Goal: Task Accomplishment & Management: Manage account settings

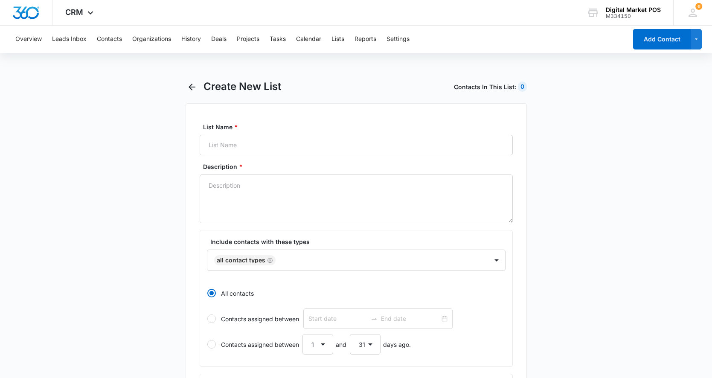
select select "31"
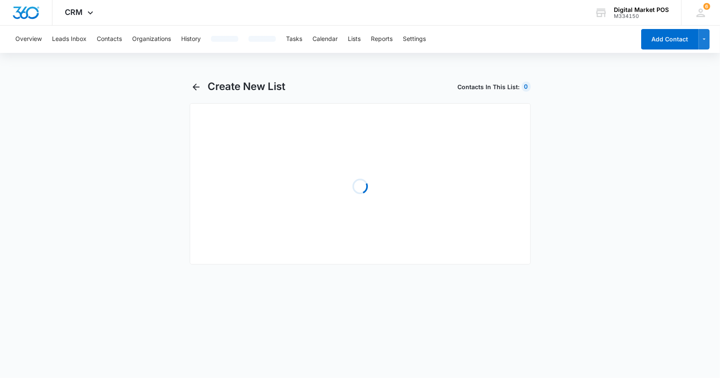
select select "31"
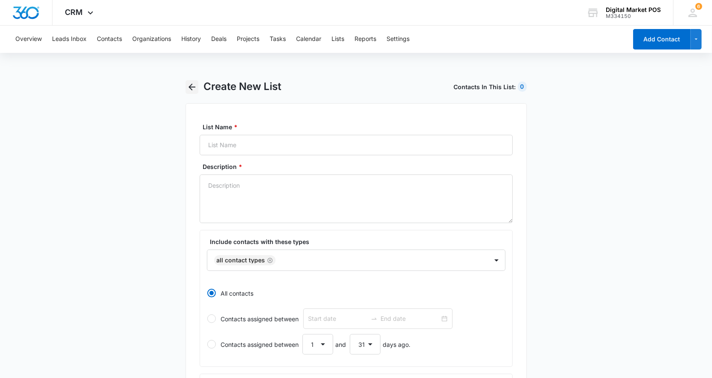
click at [196, 87] on icon "button" at bounding box center [192, 87] width 10 height 10
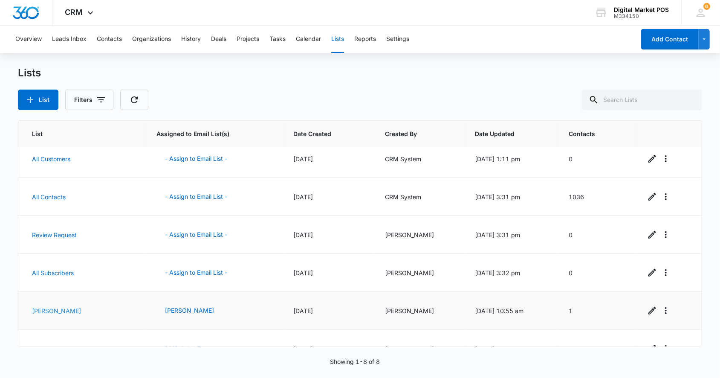
scroll to position [105, 0]
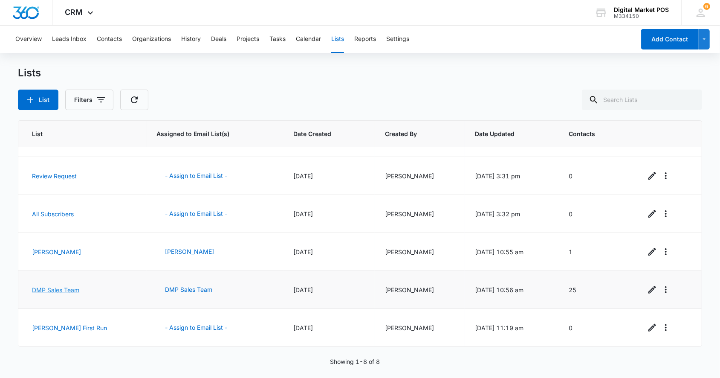
click at [61, 289] on link "DMP Sales Team" at bounding box center [55, 289] width 47 height 7
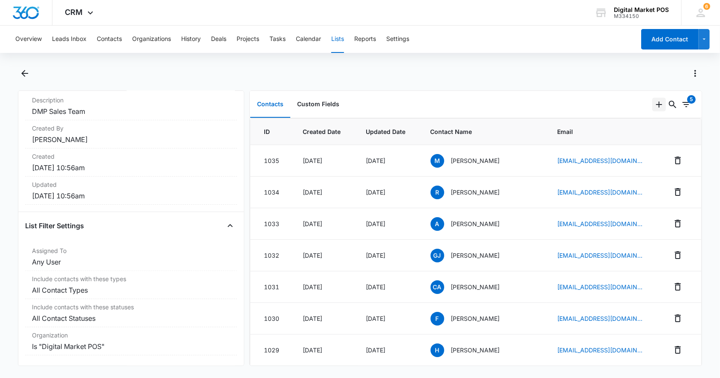
click at [654, 103] on icon "Add" at bounding box center [659, 104] width 10 height 10
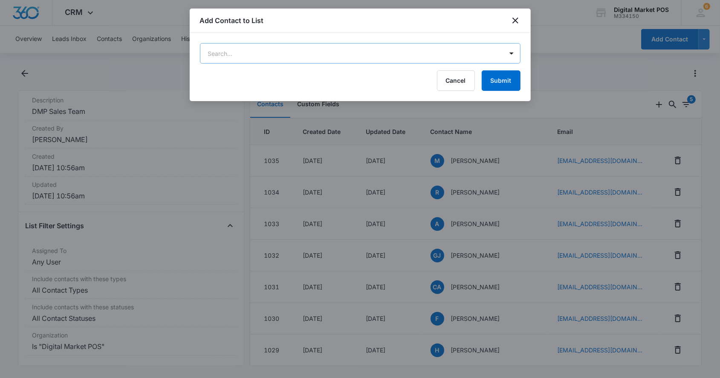
click at [265, 61] on body "CRM Apps Reputation Websites Forms CRM Email Social Content Ads Intelligence Fi…" at bounding box center [360, 189] width 720 height 378
click at [517, 17] on div at bounding box center [360, 189] width 720 height 378
click at [516, 21] on icon "close" at bounding box center [516, 20] width 6 height 6
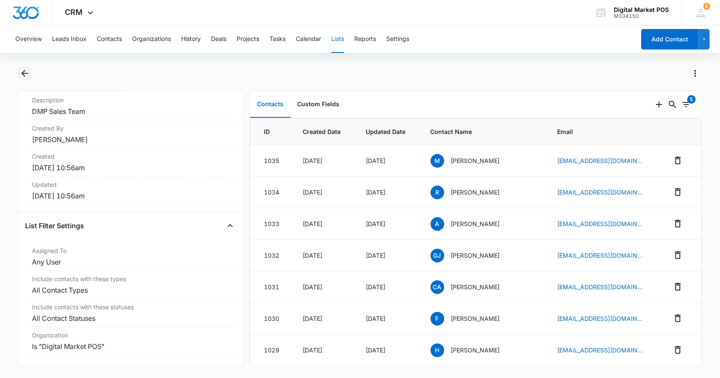
click at [26, 70] on icon "Back" at bounding box center [25, 73] width 10 height 10
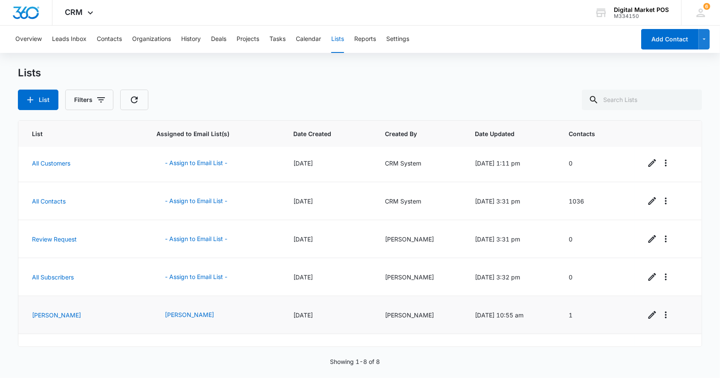
scroll to position [105, 0]
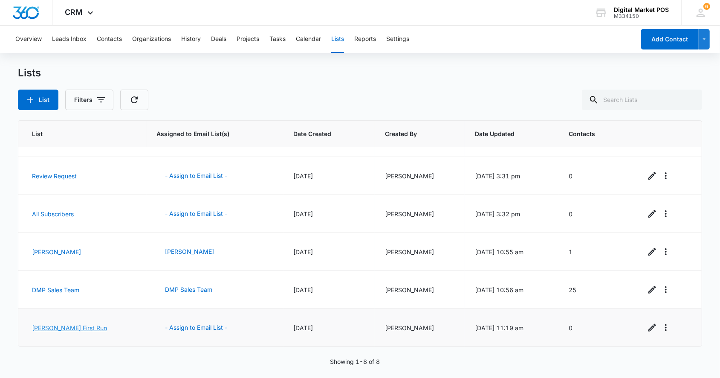
click at [55, 325] on link "[PERSON_NAME] First Run" at bounding box center [69, 327] width 75 height 7
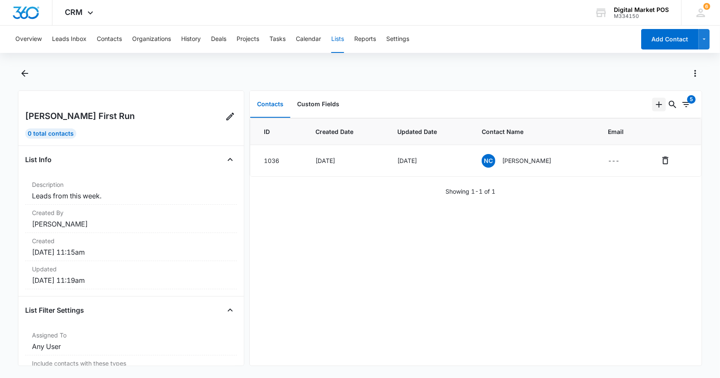
click at [654, 103] on icon "Add" at bounding box center [659, 104] width 10 height 10
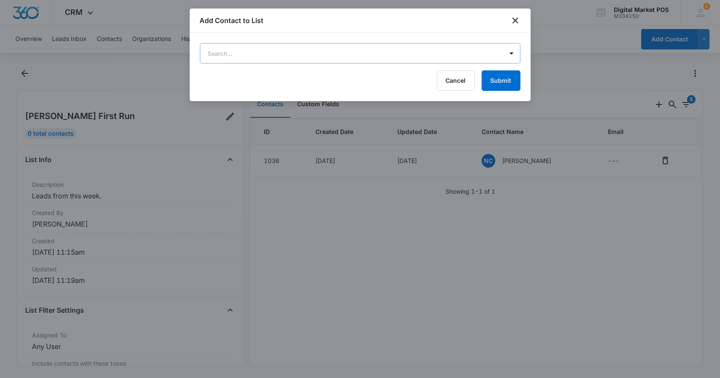
click at [372, 50] on body "CRM Apps Reputation Websites Forms CRM Email Social Content Ads Intelligence Fi…" at bounding box center [360, 189] width 720 height 378
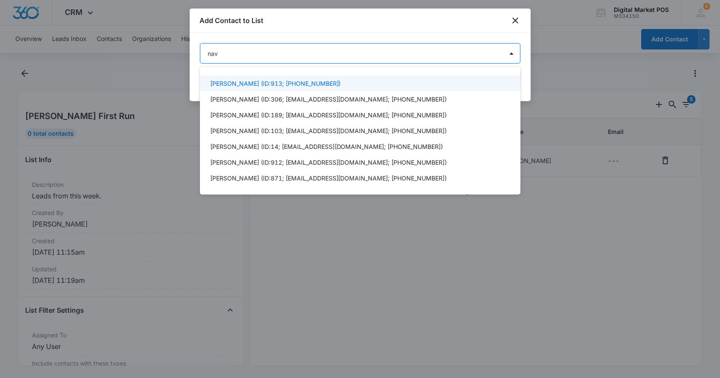
click at [519, 20] on div at bounding box center [360, 189] width 720 height 378
type input "nav"
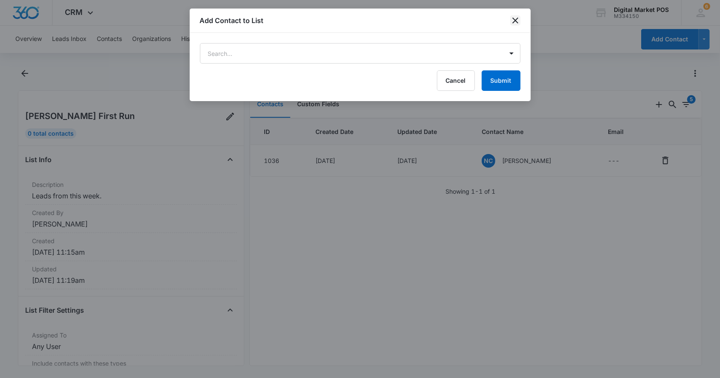
click at [519, 23] on icon "close" at bounding box center [516, 20] width 10 height 10
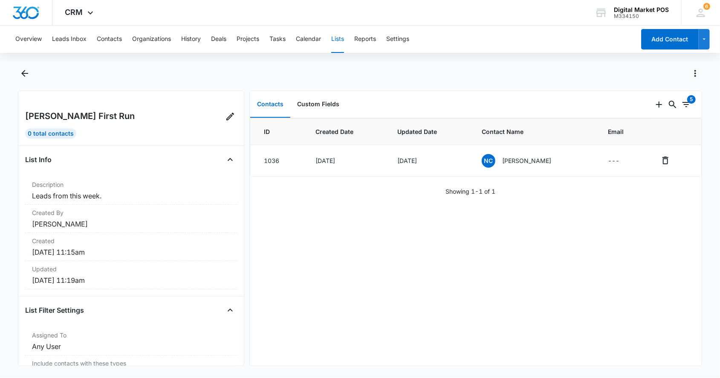
click at [345, 232] on div "ID Created Date Updated Date Contact Name Email 1036 Sep 4, 2025 Sep 4, 2025 NC…" at bounding box center [476, 241] width 452 height 247
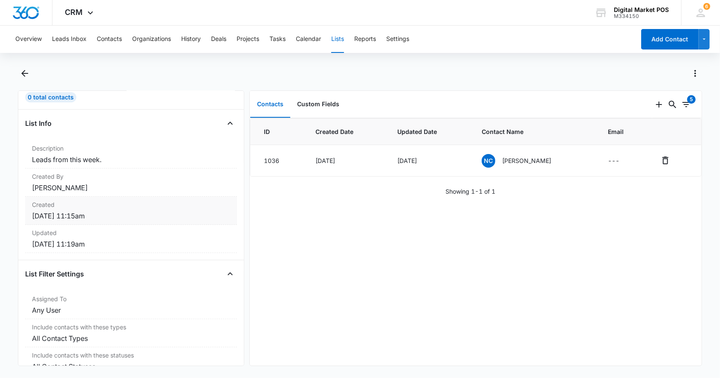
scroll to position [66, 0]
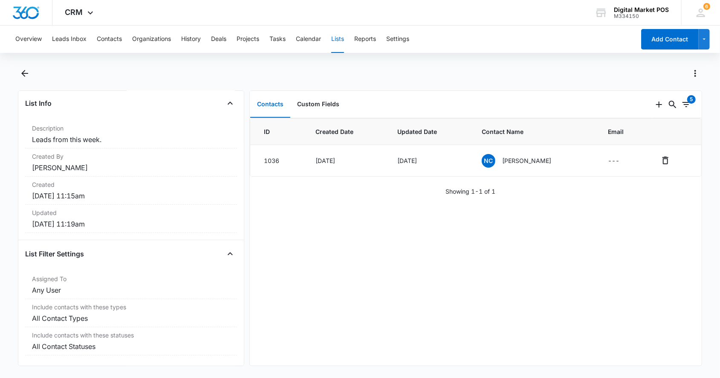
click at [75, 247] on div "List Filter Settings" at bounding box center [131, 254] width 212 height 14
click at [62, 299] on div "Include contacts with these types All Contact Types" at bounding box center [131, 313] width 212 height 28
click at [64, 285] on dd "Any User" at bounding box center [131, 290] width 198 height 10
click at [136, 274] on dt "Assigned To" at bounding box center [131, 278] width 198 height 9
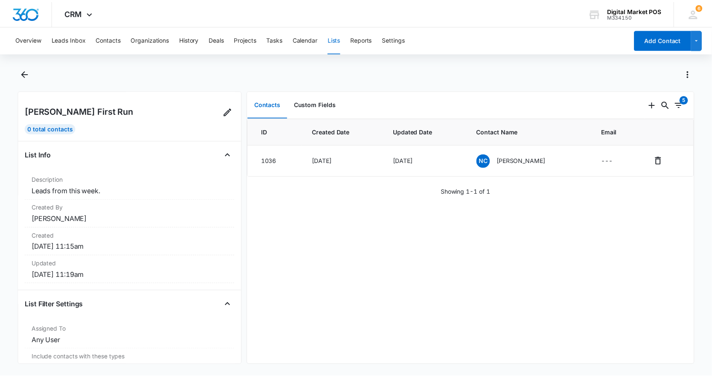
scroll to position [0, 0]
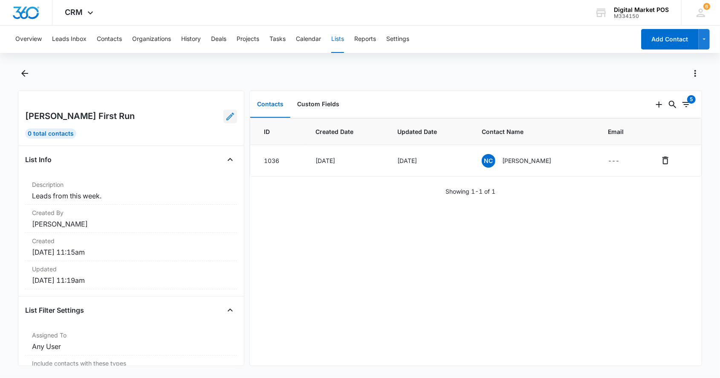
click at [226, 116] on icon at bounding box center [230, 117] width 8 height 8
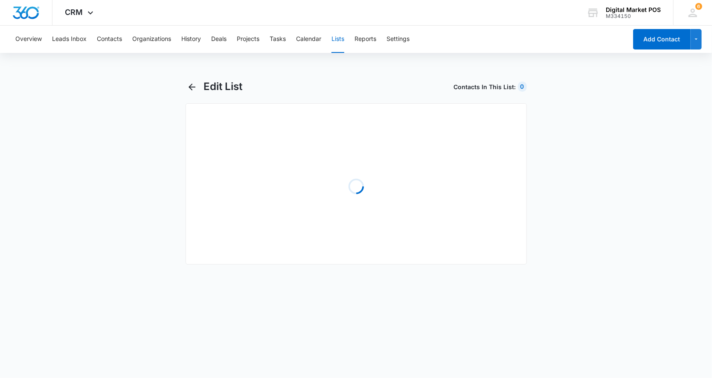
select select "16"
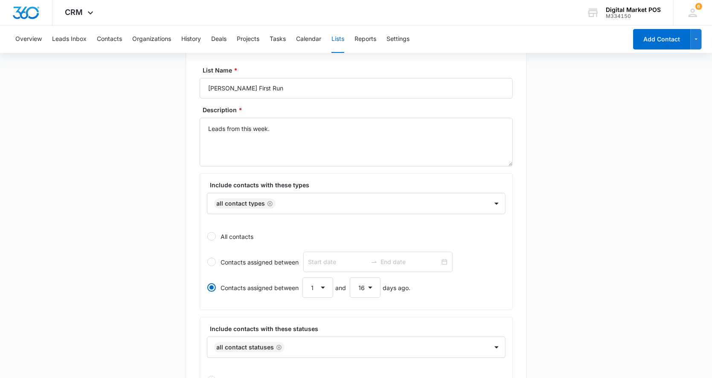
scroll to position [113, 0]
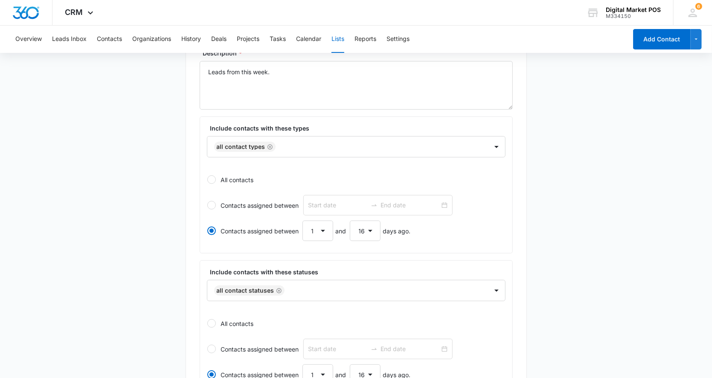
click at [212, 183] on div at bounding box center [211, 179] width 9 height 9
click at [207, 180] on input "All contacts" at bounding box center [207, 180] width 0 height 0
click at [316, 231] on select "1 2 3 4 5 6 7 8 9 10 11 12 13 14 15 16 17 18 19 20 21 22 23 24 25 26 27 28 29 3…" at bounding box center [317, 231] width 31 height 20
click at [552, 236] on main "Edit List Contacts In This List : 15 List Name * Alberto First Run Description …" at bounding box center [356, 294] width 712 height 654
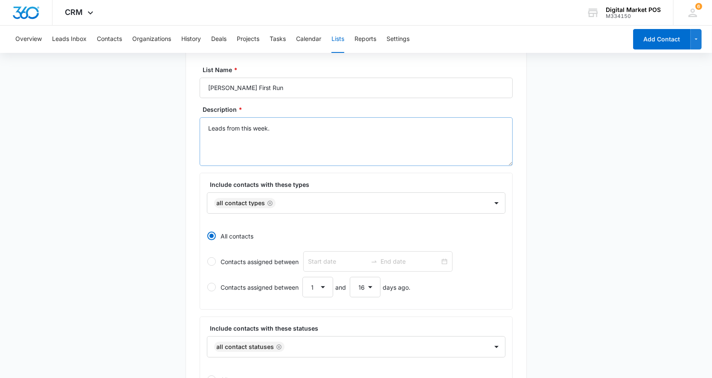
scroll to position [57, 0]
click at [216, 263] on label "Contacts assigned between" at bounding box center [356, 262] width 299 height 20
click at [207, 262] on input "Contacts assigned between" at bounding box center [207, 262] width 0 height 0
radio input "false"
radio input "true"
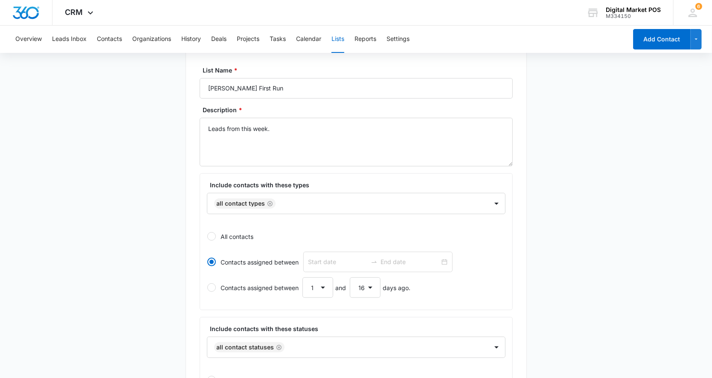
click at [219, 236] on label "All contacts" at bounding box center [356, 236] width 299 height 20
click at [207, 236] on input "All contacts" at bounding box center [207, 236] width 0 height 0
click at [221, 258] on label "Contacts assigned between" at bounding box center [356, 262] width 299 height 20
click at [207, 262] on input "Contacts assigned between" at bounding box center [207, 262] width 0 height 0
radio input "false"
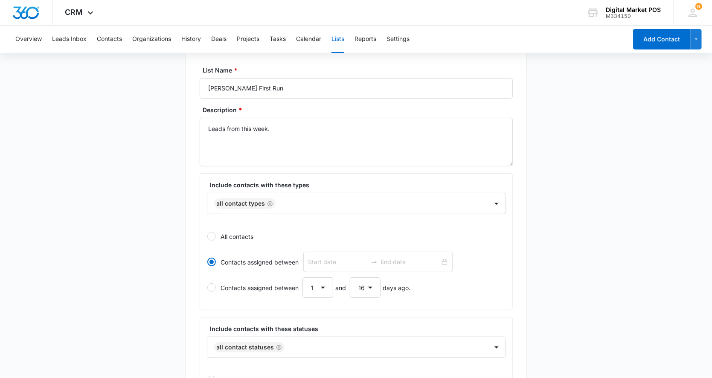
click at [229, 289] on div "Contacts assigned between 1 2 3 4 5 6 7 8 9 10 11 12 13 14 15 16 17 18 19 20 21…" at bounding box center [316, 287] width 190 height 20
click at [207, 288] on input "Contacts assigned between 1 2 3 4 5 6 7 8 9 10 11 12 13 14 15 16 17 18 19 20 21…" at bounding box center [207, 287] width 0 height 0
radio input "false"
radio input "true"
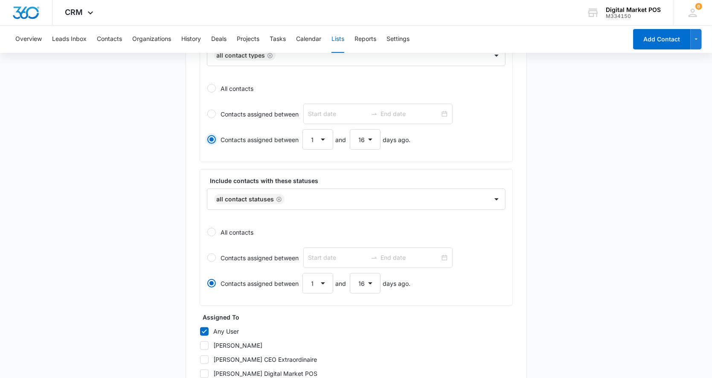
scroll to position [188, 0]
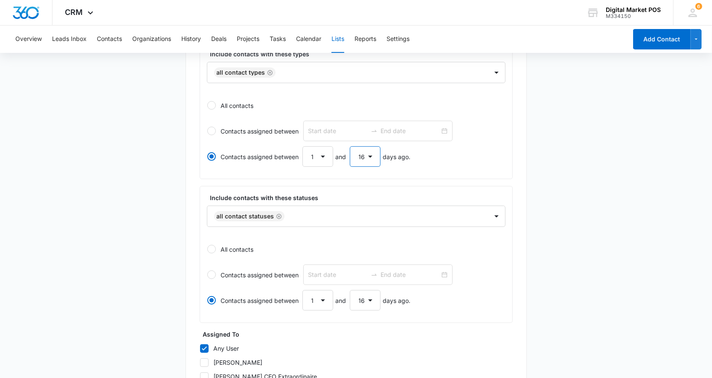
click at [373, 161] on select "1 2 3 4 5 6 7 8 9 10 11 12 13 14 15 16 17 18 19 20 21 22 23 24 25 26 27 28 29 3…" at bounding box center [365, 156] width 31 height 20
select select "31"
click at [350, 147] on select "1 2 3 4 5 6 7 8 9 10 11 12 13 14 15 16 17 18 19 20 21 22 23 24 25 26 27 28 29 3…" at bounding box center [365, 156] width 31 height 20
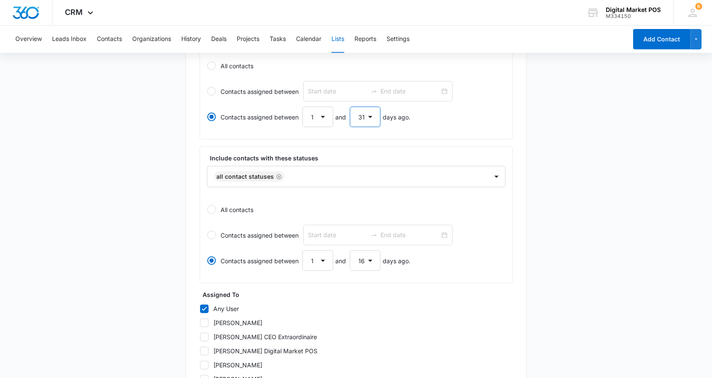
scroll to position [113, 0]
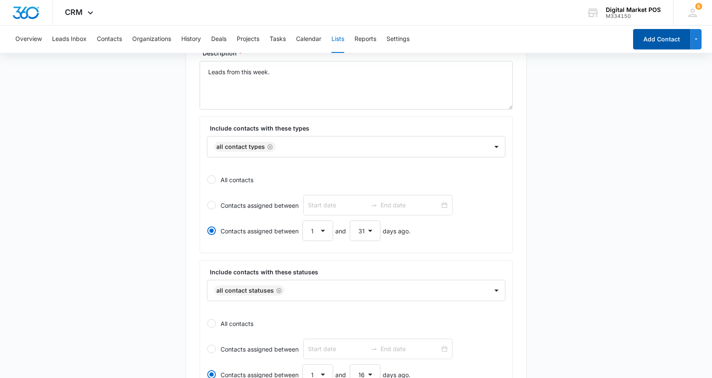
click at [658, 36] on button "Add Contact" at bounding box center [662, 39] width 58 height 20
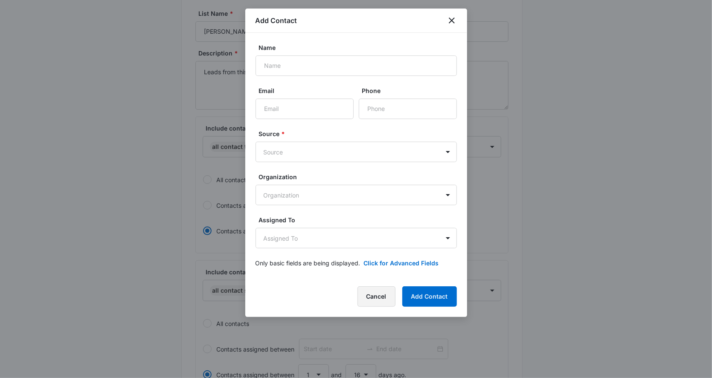
click at [376, 296] on button "Cancel" at bounding box center [376, 296] width 38 height 20
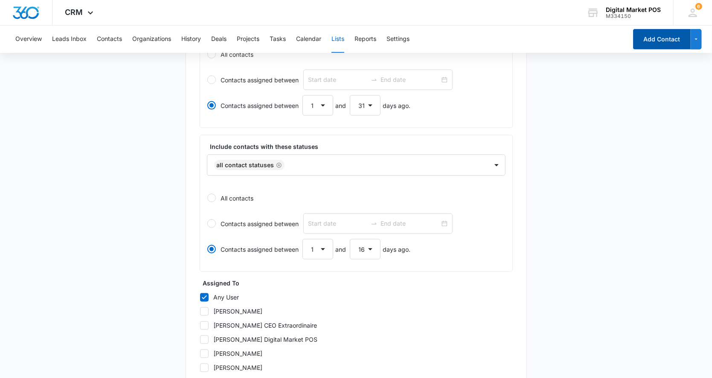
scroll to position [358, 0]
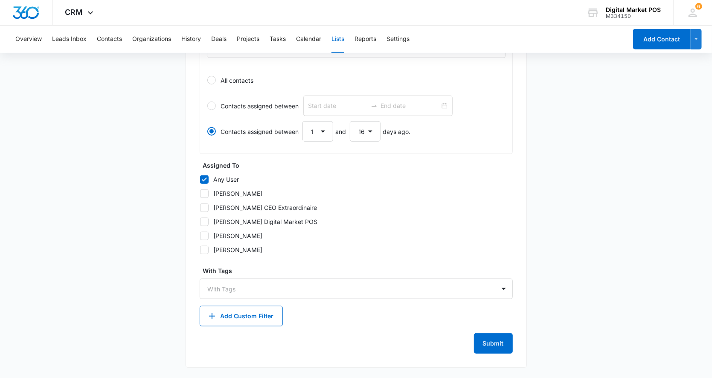
click at [500, 354] on div "List Name * Alberto First Run Description * Leads from this week. Include conta…" at bounding box center [356, 57] width 341 height 621
click at [496, 346] on button "Submit" at bounding box center [493, 343] width 39 height 20
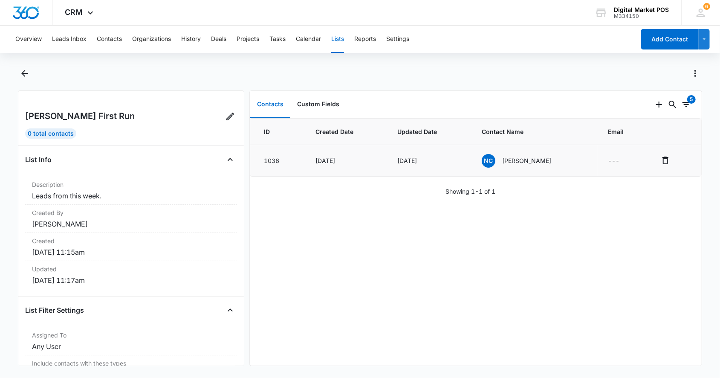
click at [522, 161] on p "Nevera Chayo" at bounding box center [526, 160] width 49 height 9
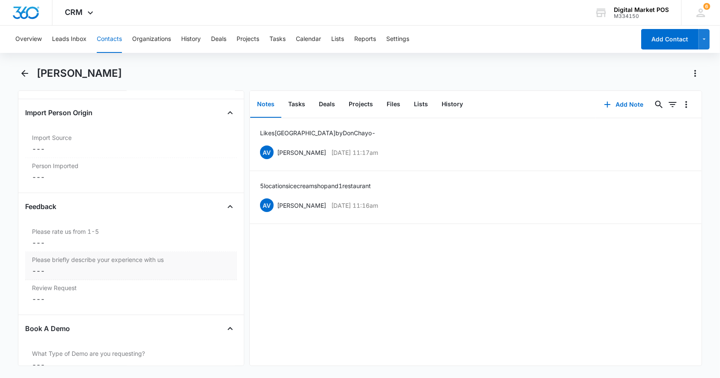
scroll to position [1164, 0]
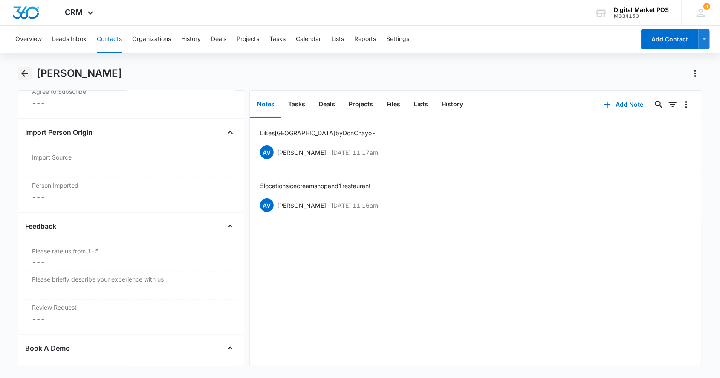
click at [23, 70] on icon "Back" at bounding box center [25, 73] width 10 height 10
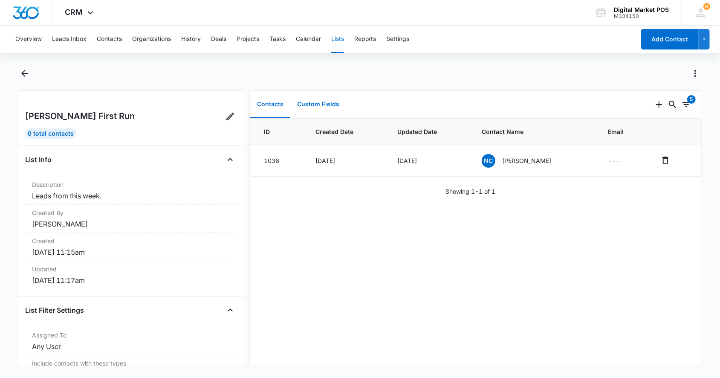
click at [325, 102] on button "Custom Fields" at bounding box center [318, 104] width 56 height 26
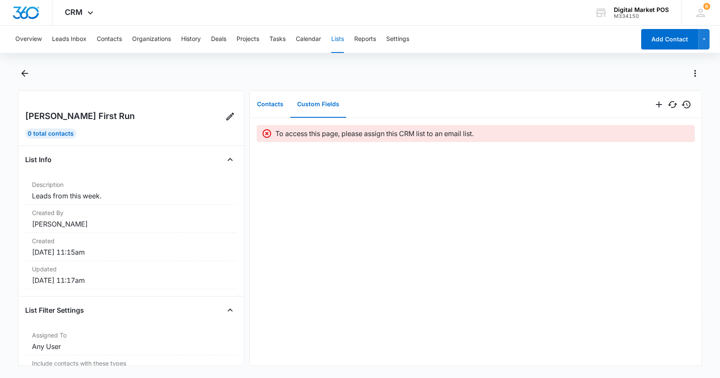
click at [273, 104] on button "Contacts" at bounding box center [270, 104] width 40 height 26
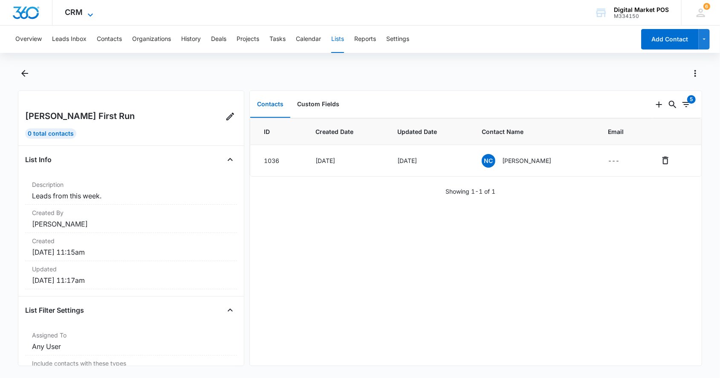
click at [80, 14] on span "CRM" at bounding box center [74, 12] width 18 height 9
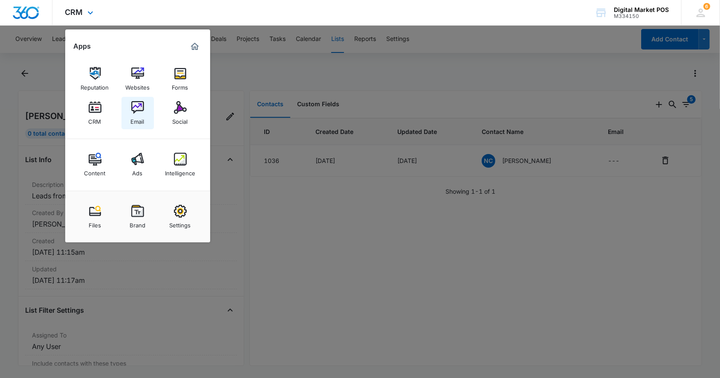
click at [134, 112] on img at bounding box center [137, 107] width 13 height 13
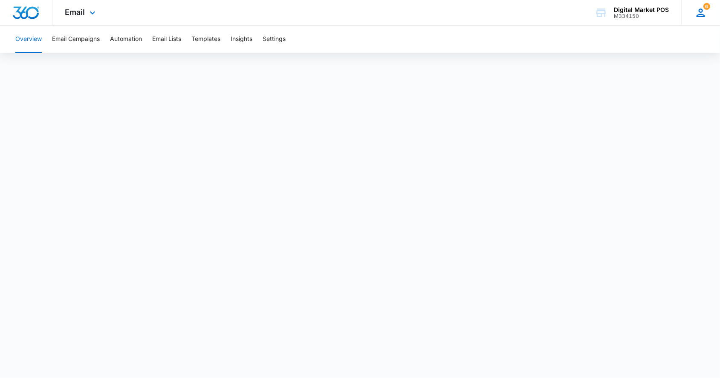
click at [705, 11] on icon at bounding box center [701, 12] width 13 height 13
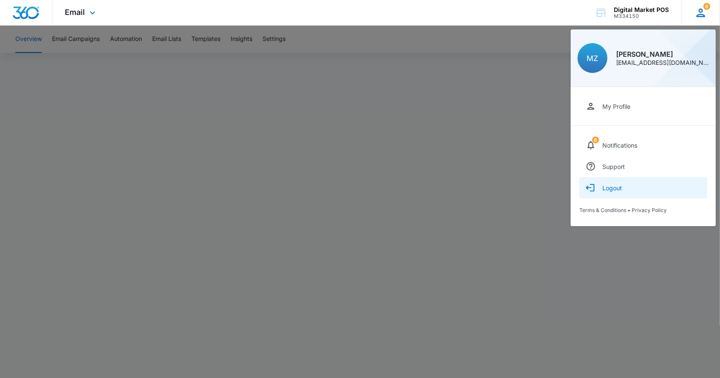
click at [622, 184] on div "Logout" at bounding box center [613, 187] width 20 height 7
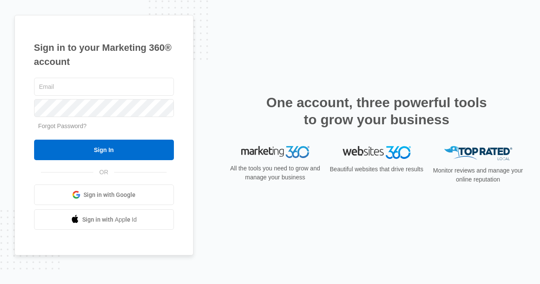
type input "[EMAIL_ADDRESS][DOMAIN_NAME]"
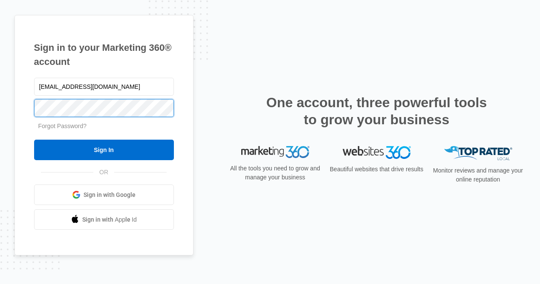
click at [0, 107] on html "Sign in to your Marketing 360® account [EMAIL_ADDRESS][DOMAIN_NAME] Forgot Pass…" at bounding box center [270, 142] width 540 height 284
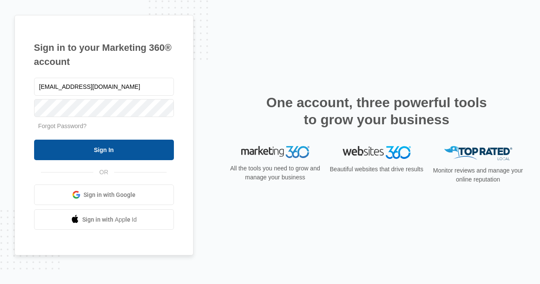
click at [57, 153] on input "Sign In" at bounding box center [104, 149] width 140 height 20
